Goal: Task Accomplishment & Management: Use online tool/utility

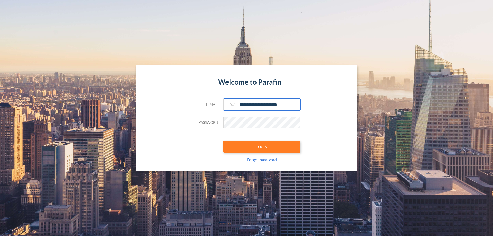
type input "**********"
click at [262, 147] on button "LOGIN" at bounding box center [262, 147] width 77 height 12
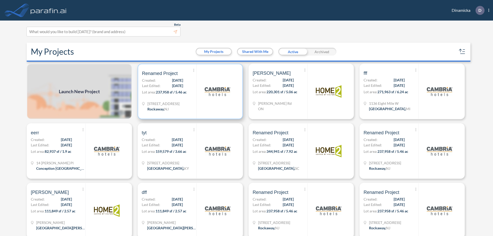
scroll to position [1, 0]
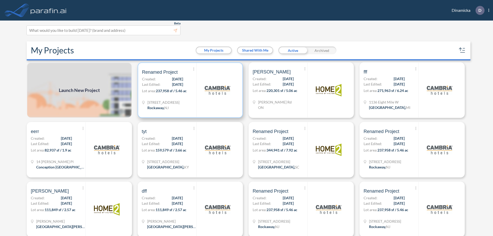
click at [189, 90] on p "Lot area: 237,958 sf / 5.46 ac" at bounding box center [169, 91] width 54 height 7
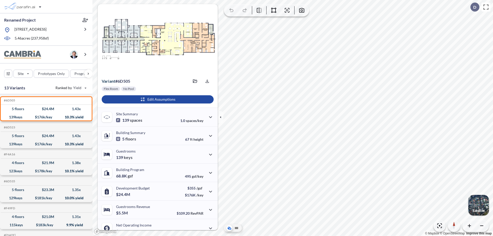
scroll to position [26, 0]
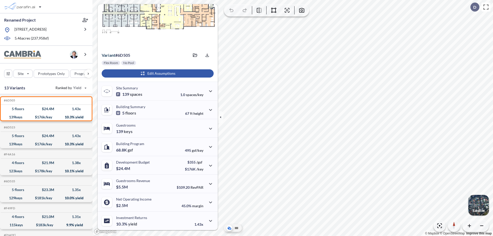
click at [157, 73] on div "button" at bounding box center [158, 73] width 112 height 8
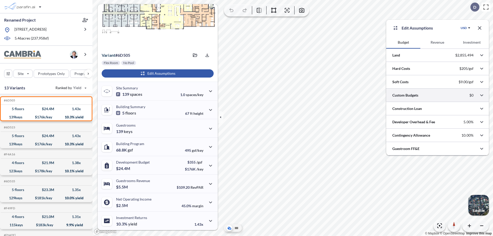
click at [438, 95] on div at bounding box center [437, 95] width 103 height 13
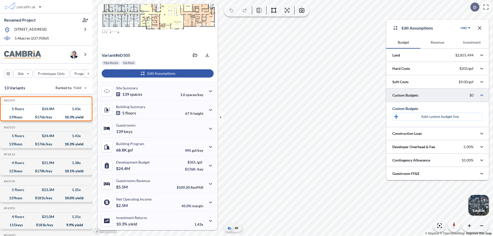
click at [440, 117] on p "Add custom budget line" at bounding box center [440, 116] width 38 height 5
